Goal: Navigation & Orientation: Find specific page/section

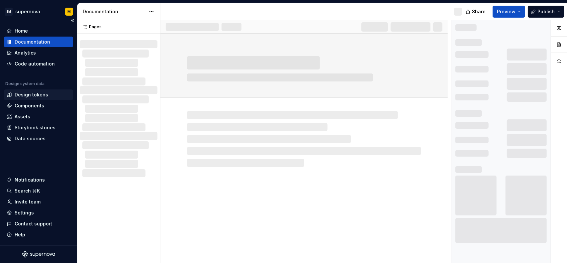
click at [40, 95] on div "Design tokens" at bounding box center [32, 94] width 34 height 7
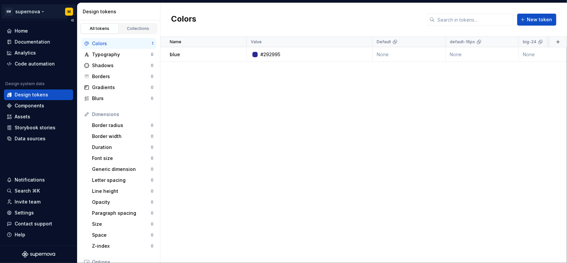
click at [39, 11] on html "SM supernova M Home Documentation Analytics Code automation Design system data …" at bounding box center [283, 131] width 567 height 263
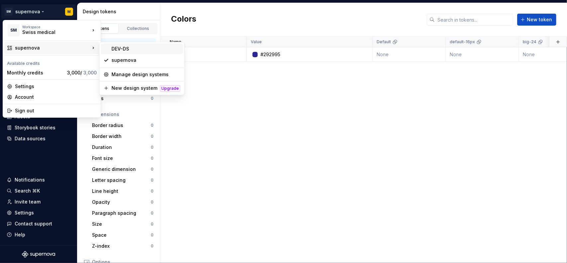
click at [125, 48] on div "DEV-DS" at bounding box center [146, 49] width 69 height 7
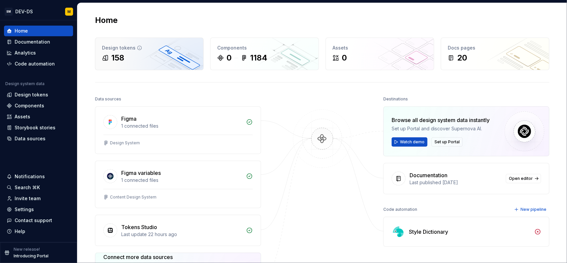
click at [131, 62] on div "158" at bounding box center [149, 57] width 95 height 11
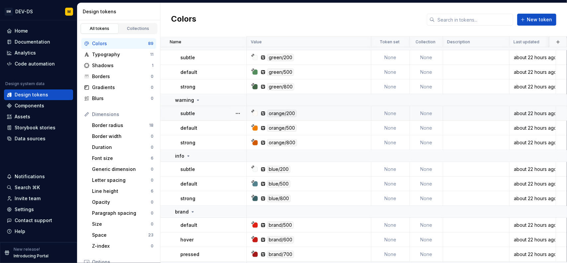
scroll to position [1357, 0]
